Goal: Check status: Check status

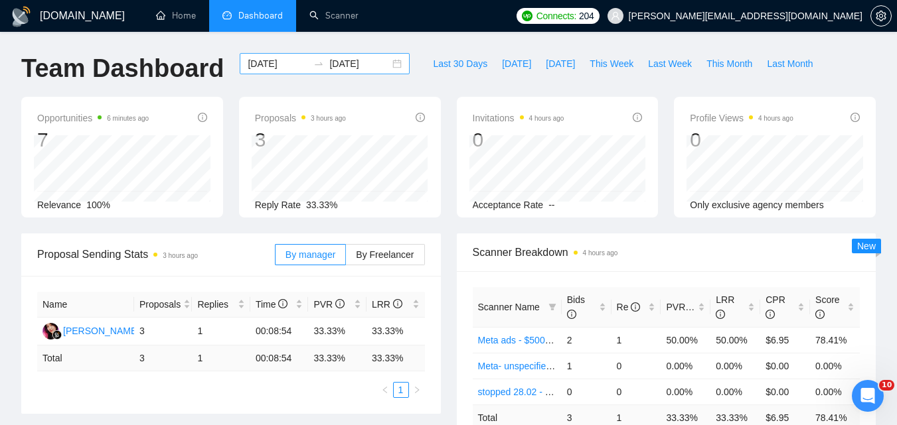
click at [286, 53] on div "[DATE] [DATE]" at bounding box center [325, 63] width 170 height 21
click at [283, 66] on input "[DATE]" at bounding box center [278, 63] width 60 height 15
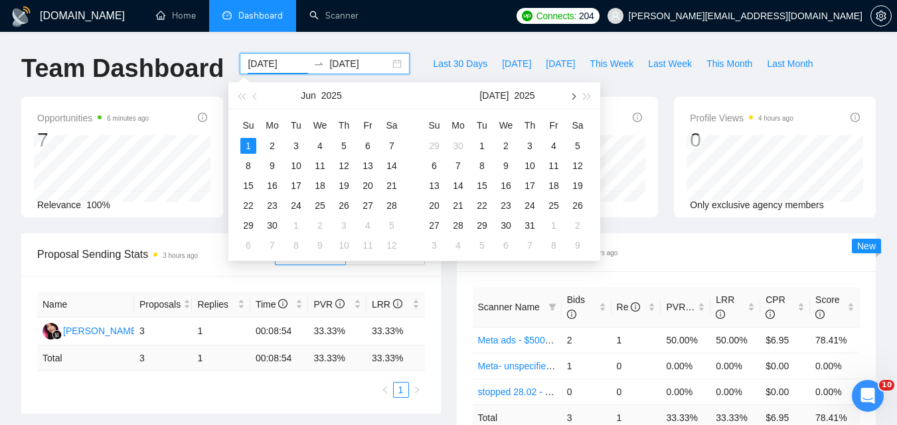
click at [568, 95] on button "button" at bounding box center [572, 95] width 15 height 27
type input "[DATE]"
click at [554, 224] on div "29" at bounding box center [554, 226] width 16 height 16
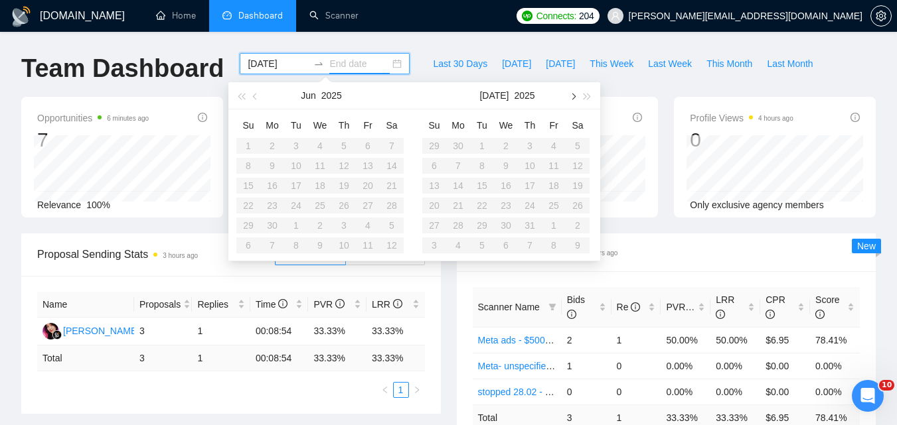
click at [573, 94] on button "button" at bounding box center [572, 95] width 15 height 27
type input "[DATE]"
click at [555, 226] on div "29" at bounding box center [554, 226] width 16 height 16
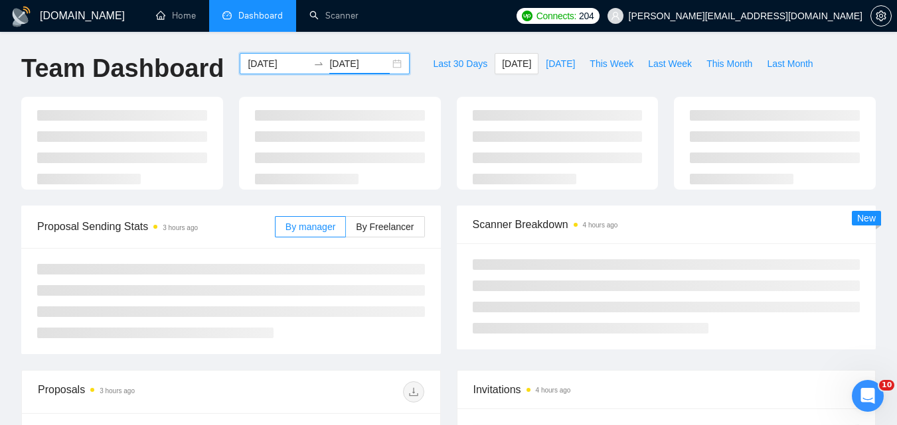
click at [277, 66] on input "[DATE]" at bounding box center [278, 63] width 60 height 15
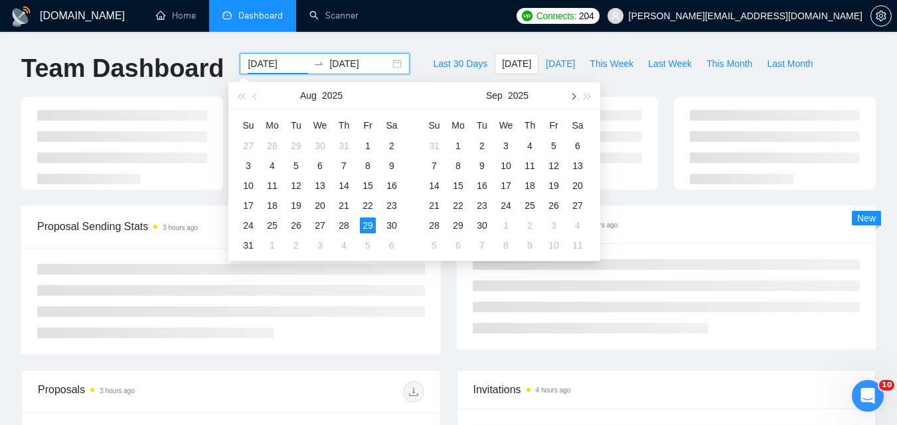
click at [566, 94] on button "button" at bounding box center [572, 95] width 15 height 27
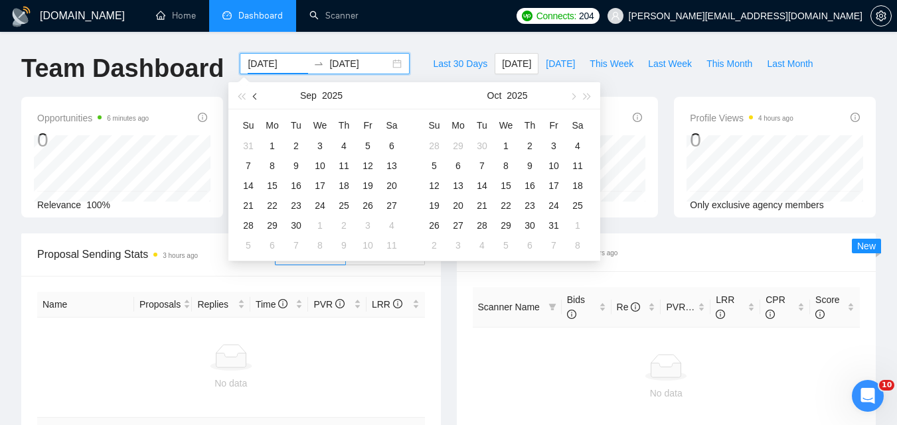
click at [255, 95] on span "button" at bounding box center [256, 96] width 7 height 7
type input "[DATE]"
click at [344, 223] on div "28" at bounding box center [344, 226] width 16 height 16
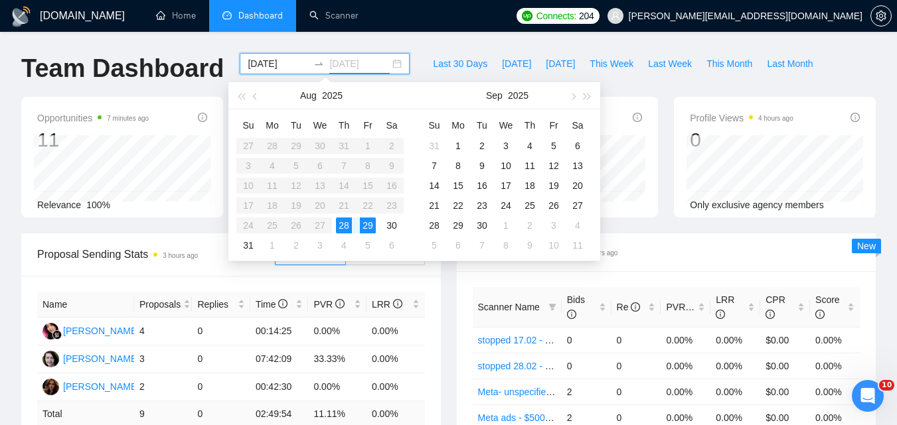
type input "[DATE]"
click at [345, 226] on div "28" at bounding box center [344, 226] width 16 height 16
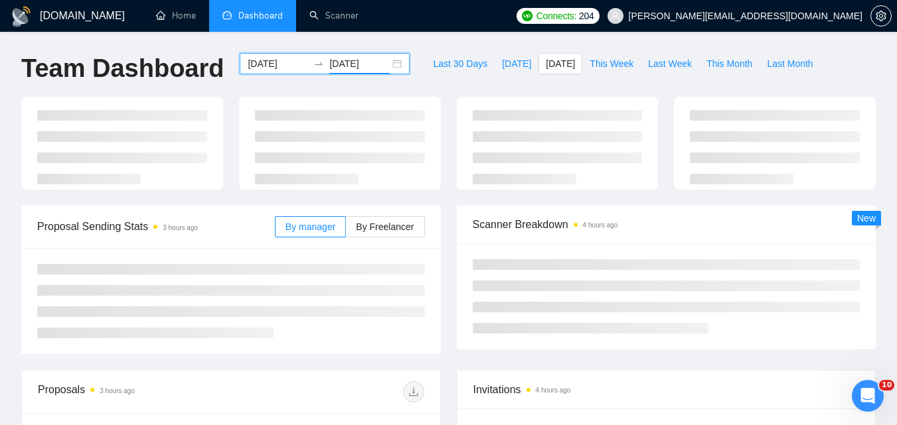
click at [368, 206] on div at bounding box center [448, 151] width 870 height 109
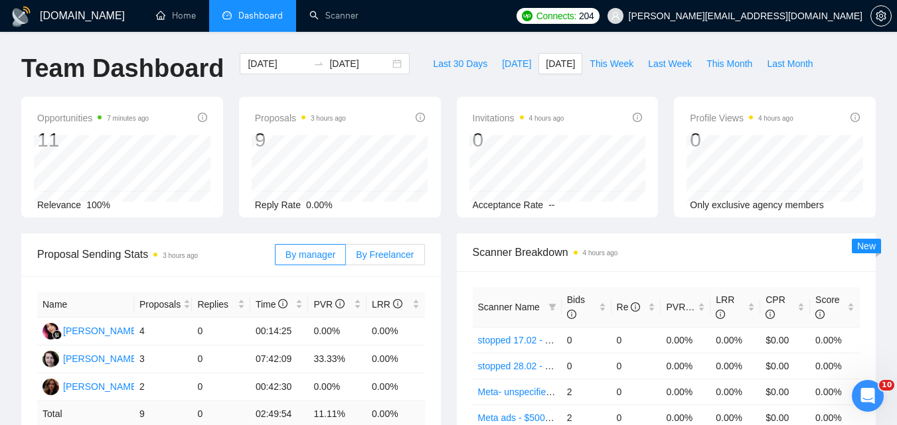
click at [368, 253] on span "By Freelancer" at bounding box center [385, 255] width 58 height 11
click at [346, 258] on input "By Freelancer" at bounding box center [346, 258] width 0 height 0
